Goal: Navigation & Orientation: Find specific page/section

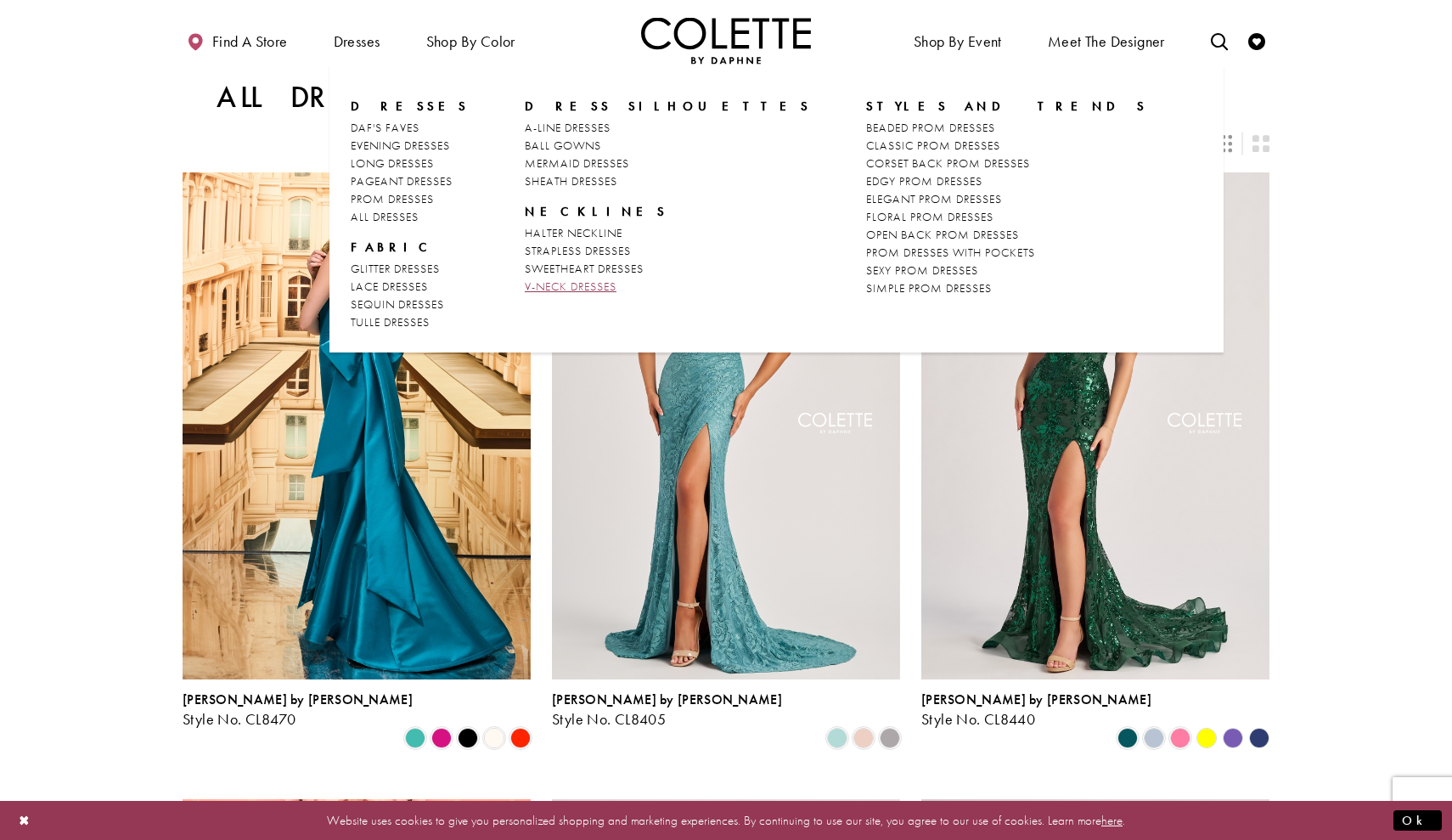
click at [577, 285] on span "V-NECK DRESSES" at bounding box center [571, 285] width 91 height 15
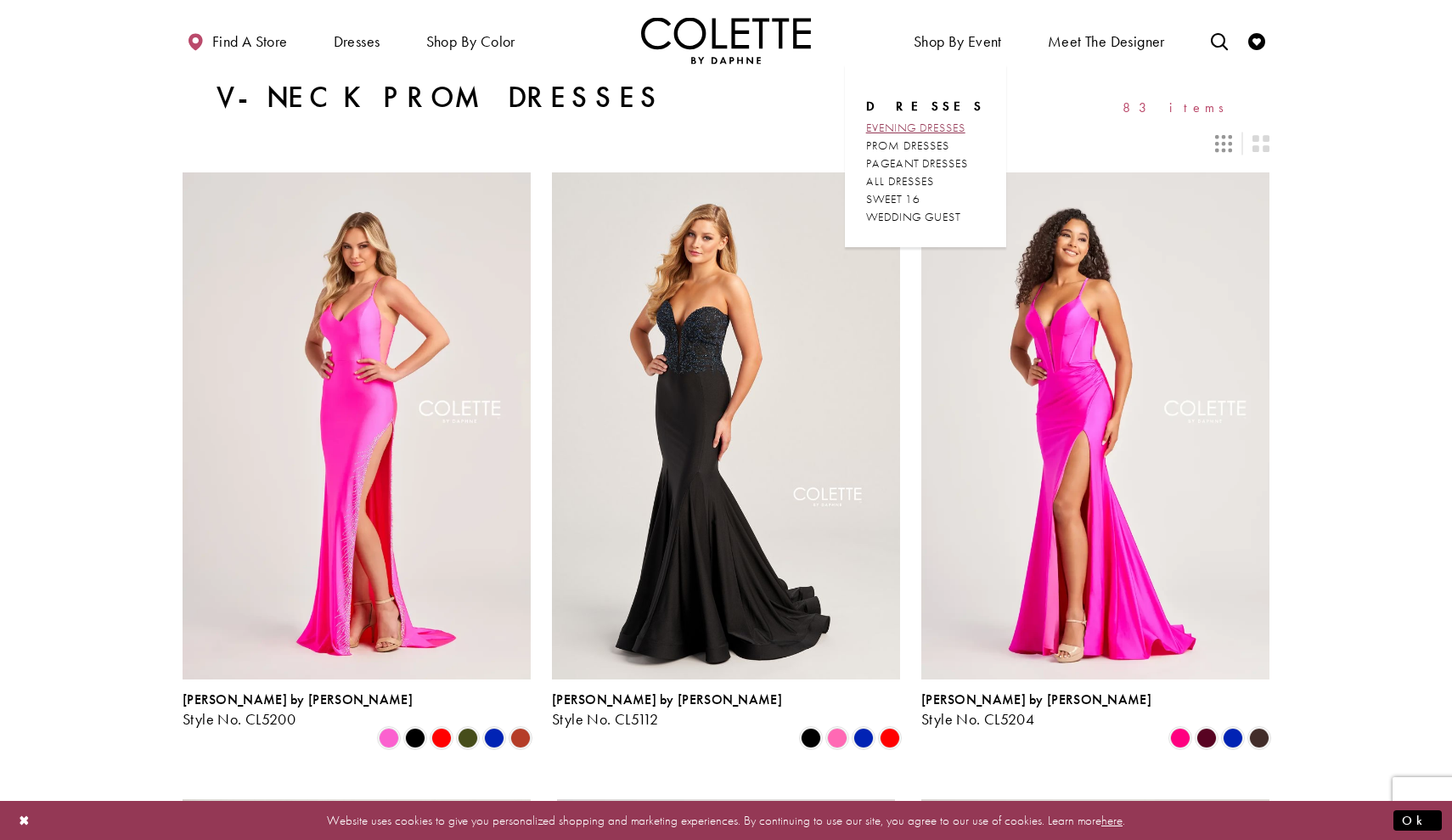
click at [963, 126] on span "EVENING DRESSES" at bounding box center [916, 126] width 99 height 15
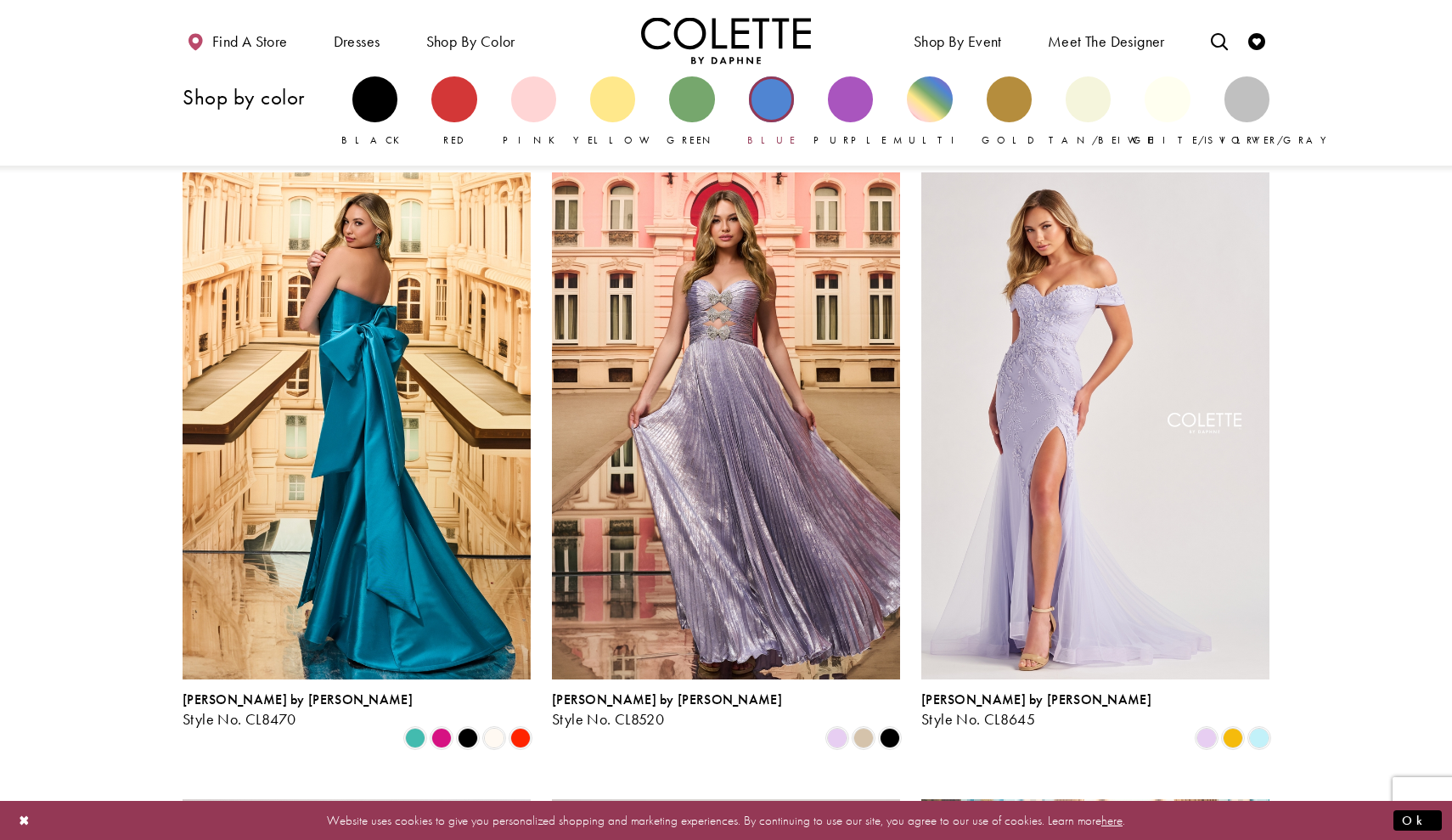
click at [775, 93] on div "Primary block" at bounding box center [771, 98] width 45 height 45
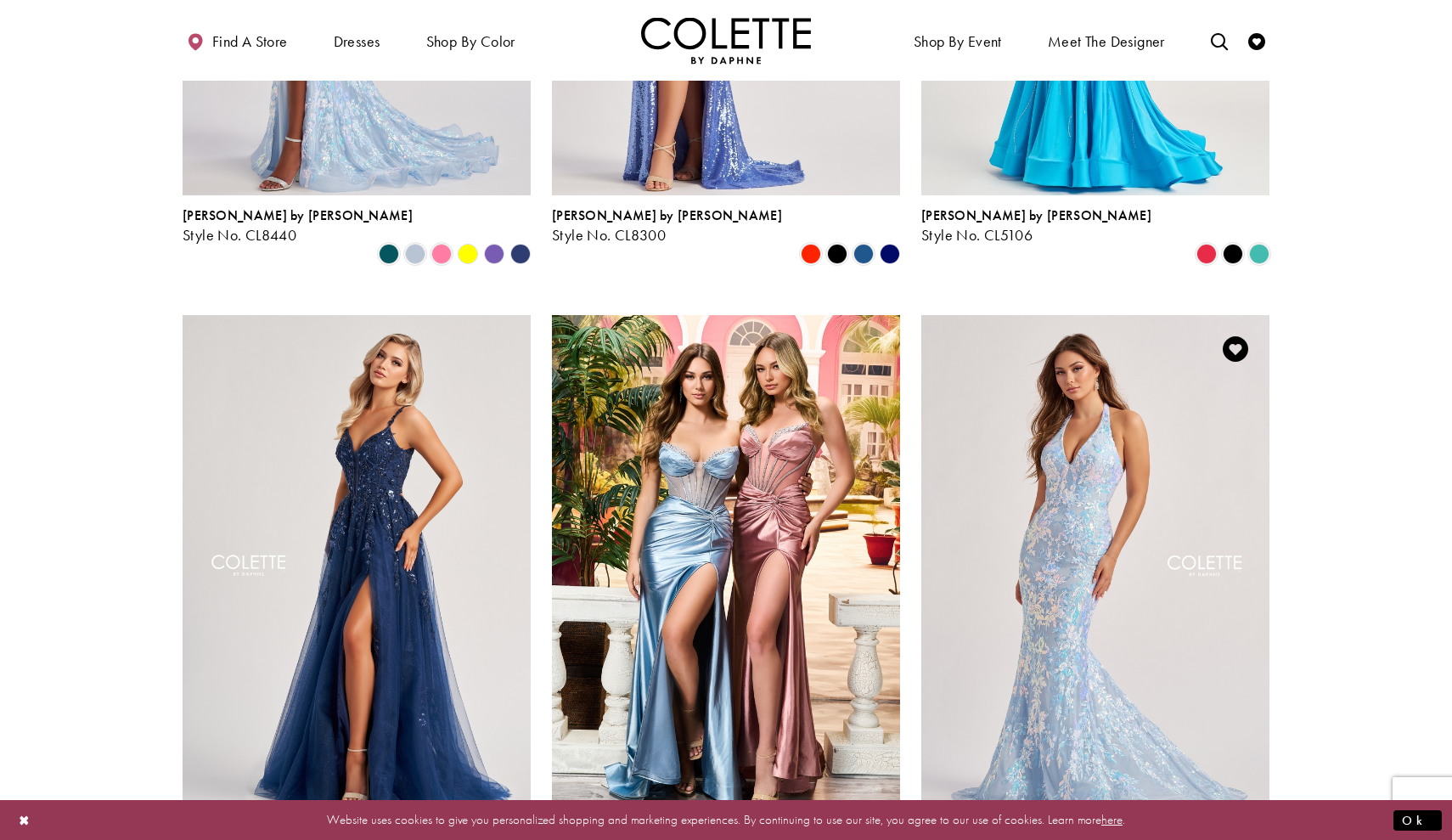
scroll to position [512, 0]
